Goal: Information Seeking & Learning: Learn about a topic

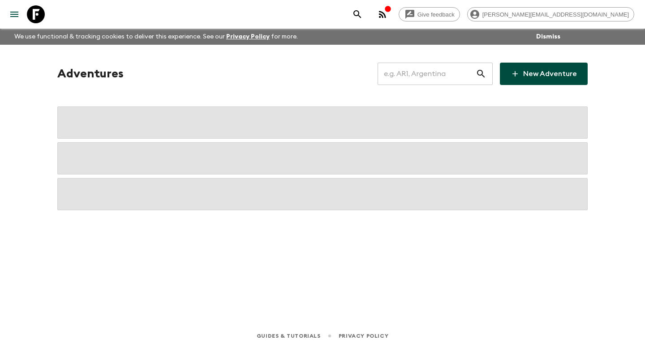
click at [417, 73] on input "text" at bounding box center [427, 73] width 98 height 25
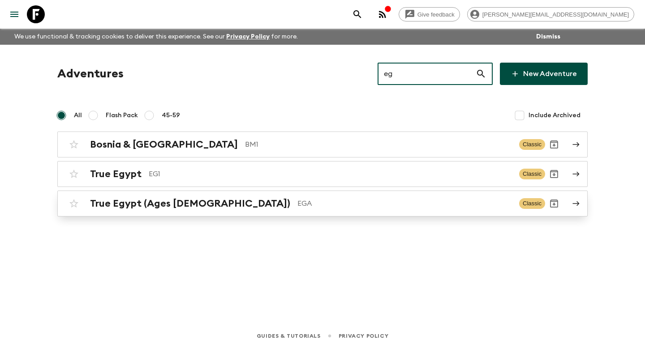
type input "eg"
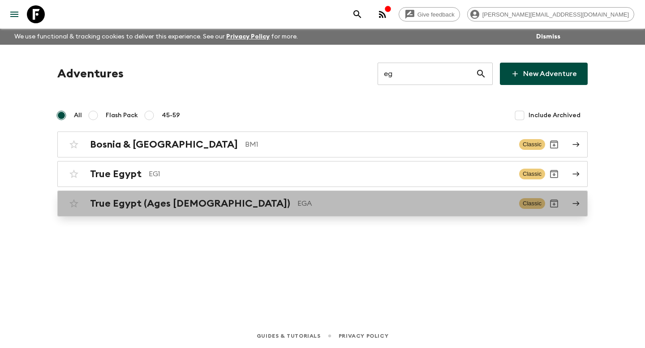
click at [297, 199] on p "EGA" at bounding box center [404, 203] width 215 height 11
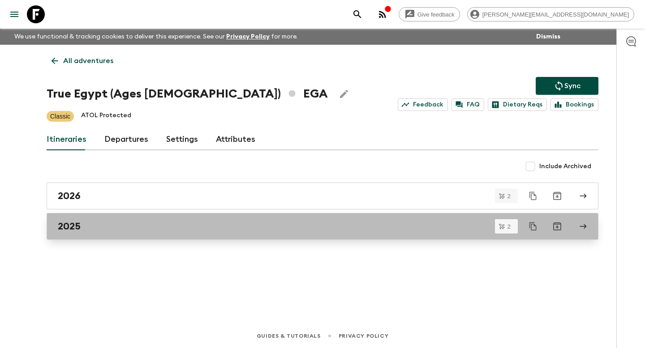
click at [100, 226] on div "2025" at bounding box center [314, 227] width 512 height 12
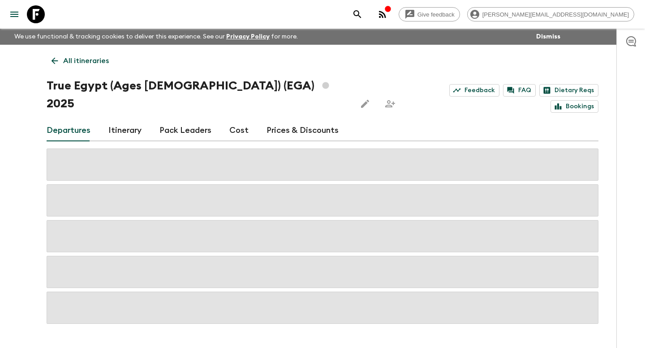
click at [136, 120] on link "Itinerary" at bounding box center [124, 130] width 33 height 21
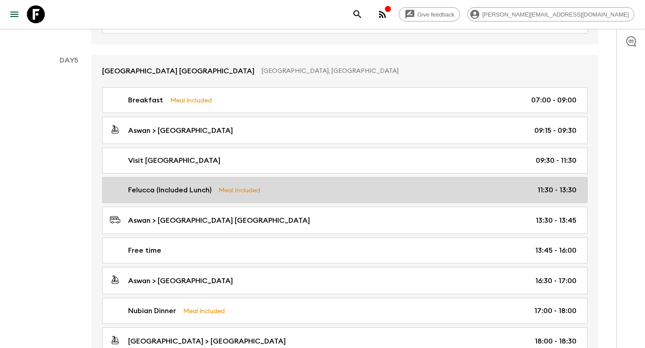
scroll to position [1217, 0]
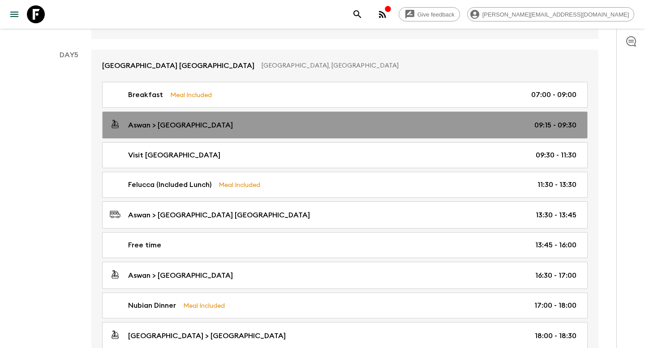
click at [175, 112] on link "Aswan > [GEOGRAPHIC_DATA] 09:15 - 09:30" at bounding box center [344, 125] width 485 height 27
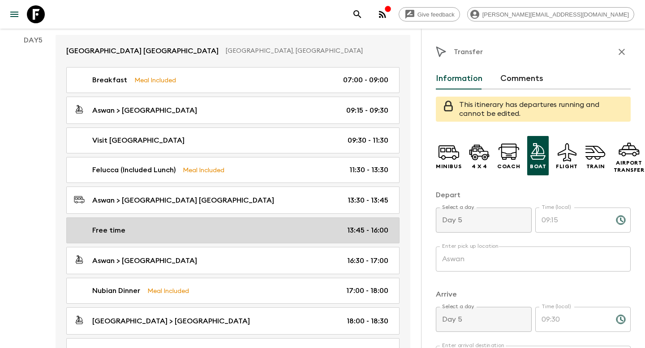
scroll to position [1275, 0]
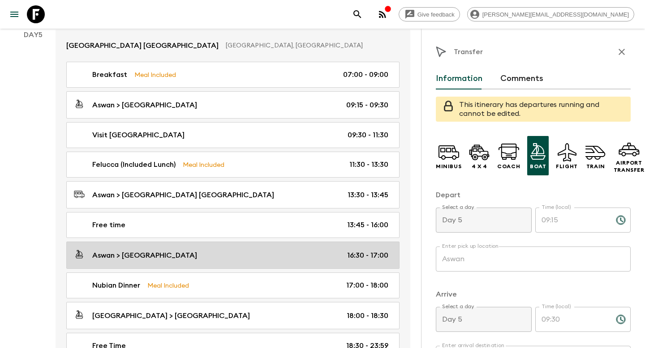
click at [157, 250] on p "Aswan > [GEOGRAPHIC_DATA]" at bounding box center [144, 255] width 105 height 11
type input "[GEOGRAPHIC_DATA]"
type input "16:30"
type input "17:00"
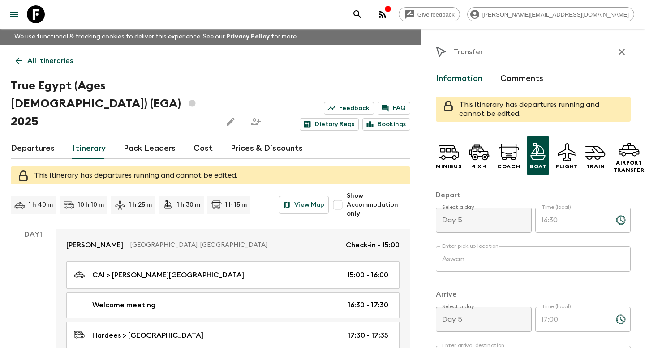
click at [38, 19] on icon at bounding box center [36, 14] width 18 height 18
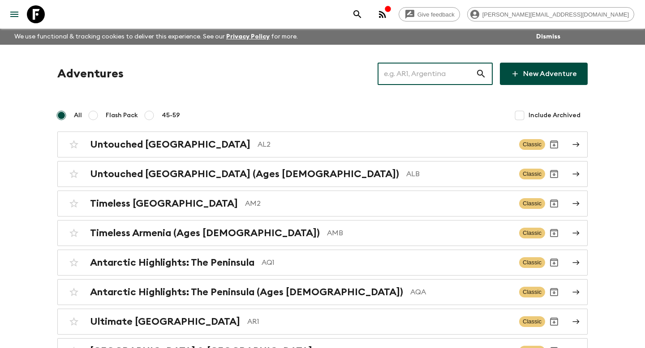
click at [441, 68] on input "text" at bounding box center [427, 73] width 98 height 25
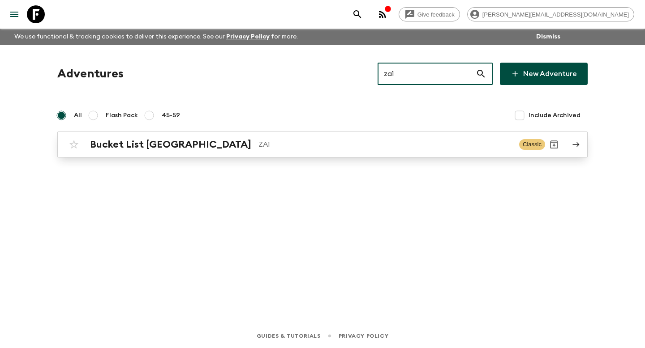
type input "za1"
click at [351, 146] on p "ZA1" at bounding box center [384, 144] width 253 height 11
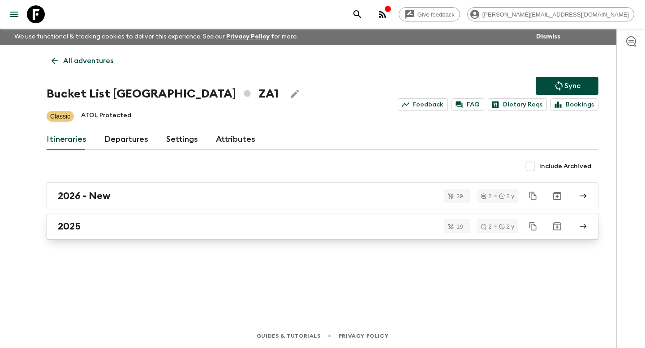
click at [210, 218] on link "2025" at bounding box center [323, 226] width 552 height 27
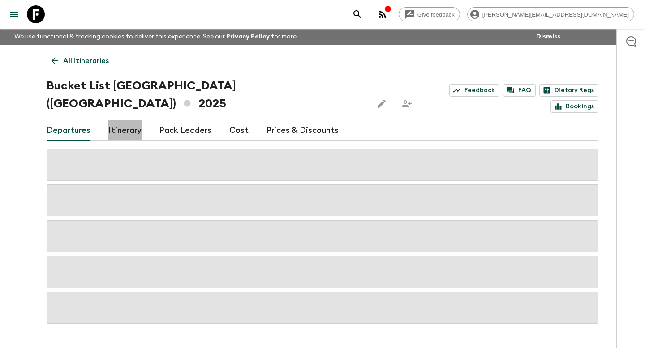
click at [119, 120] on link "Itinerary" at bounding box center [124, 130] width 33 height 21
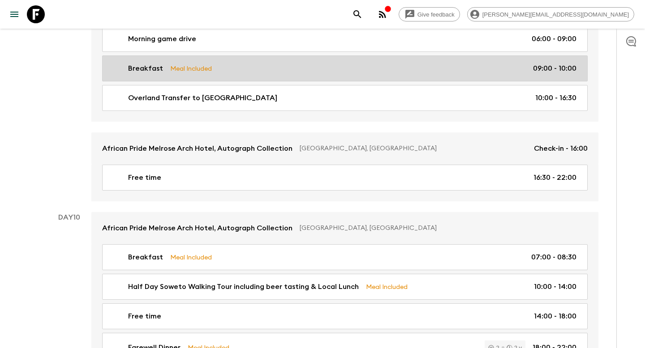
scroll to position [2137, 0]
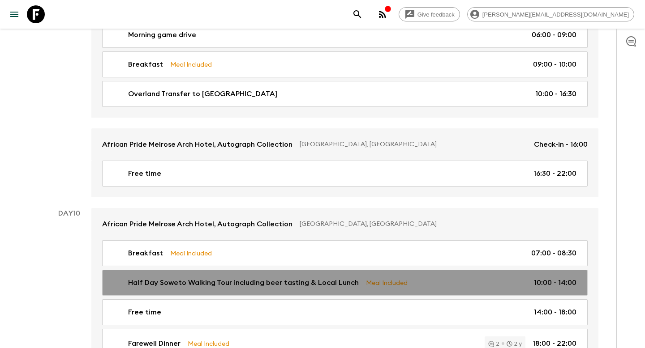
click at [356, 278] on div "Half Day Soweto Walking Tour including beer tasting & Local Lunch Meal Included…" at bounding box center [343, 283] width 467 height 11
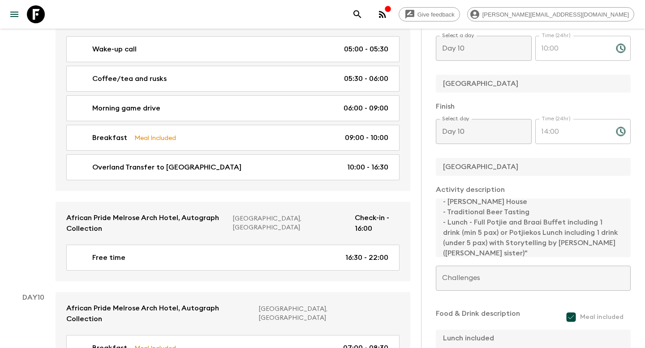
scroll to position [41, 0]
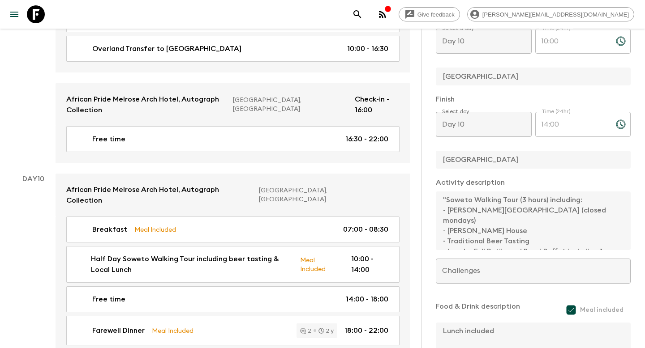
scroll to position [247, 0]
